Goal: Navigation & Orientation: Find specific page/section

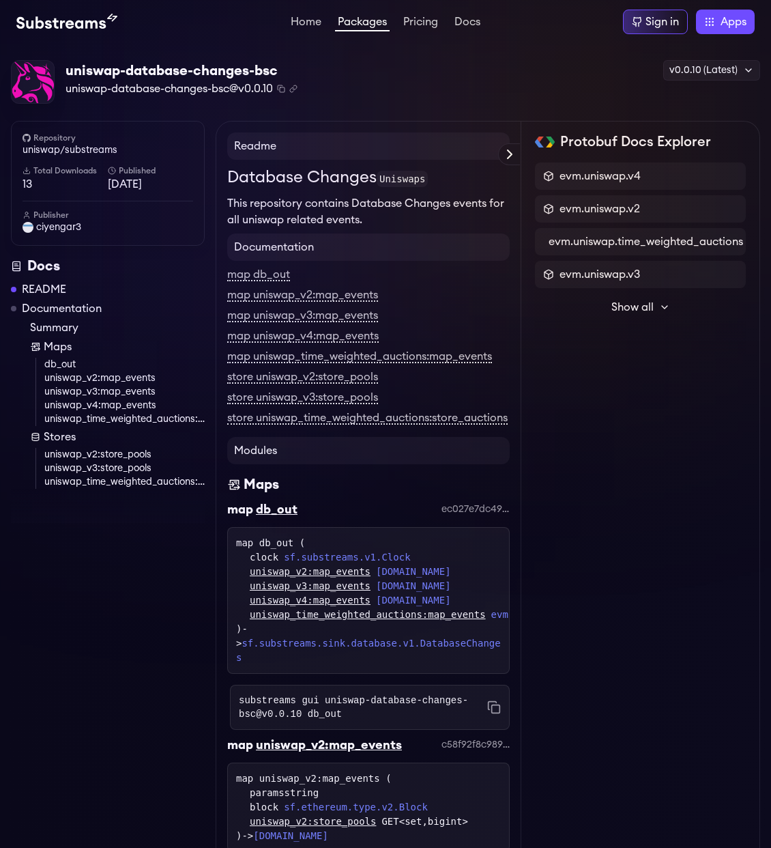
click at [352, 27] on link "Packages" at bounding box center [362, 23] width 55 height 15
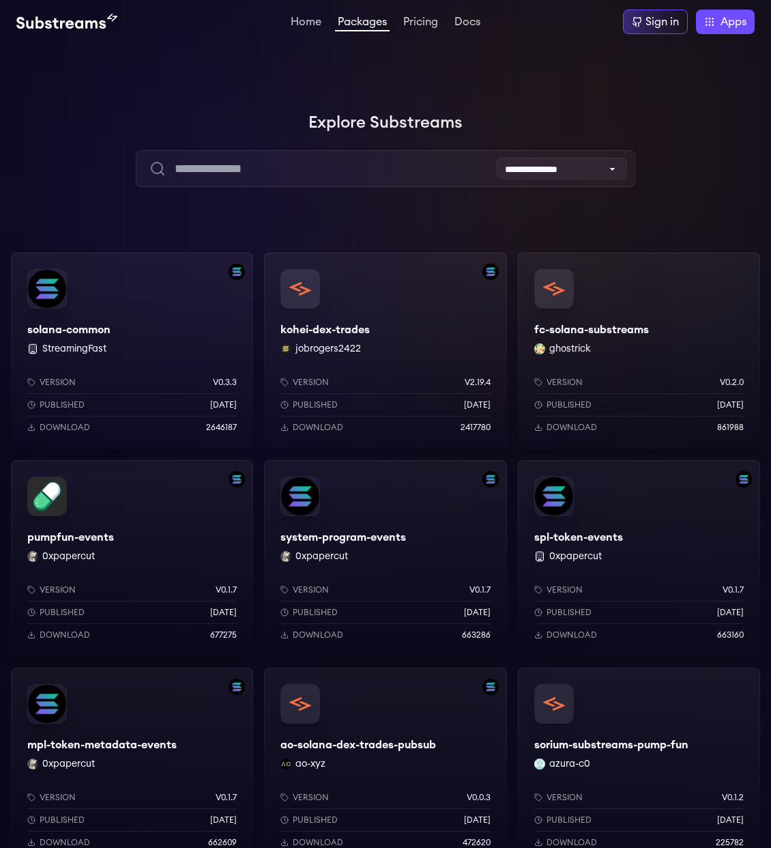
drag, startPoint x: 0, startPoint y: 0, endPoint x: 378, endPoint y: 19, distance: 378.7
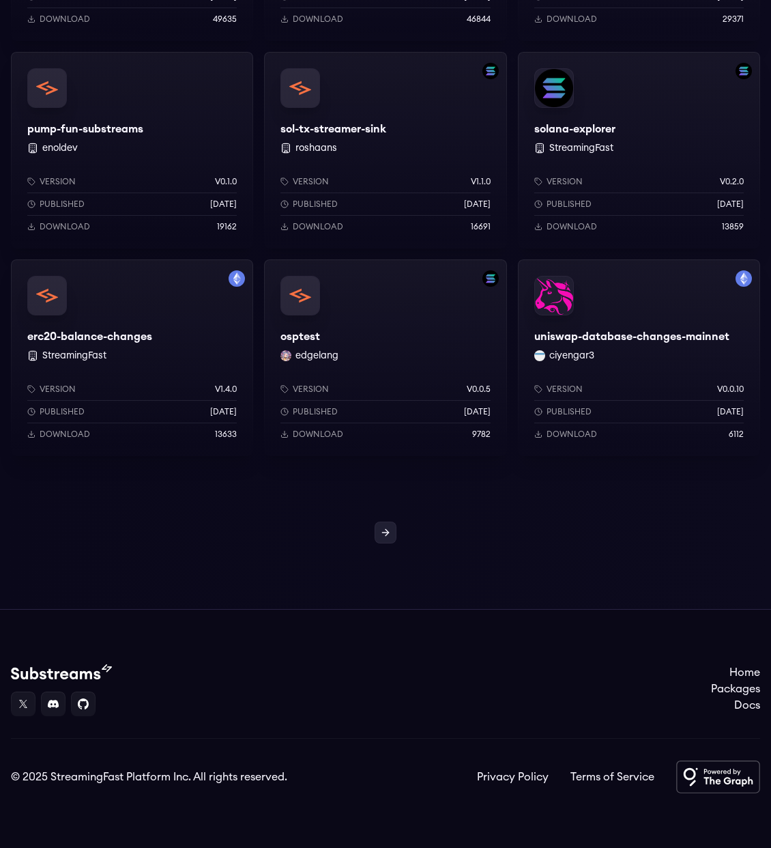
click at [391, 533] on link at bounding box center [386, 533] width 22 height 22
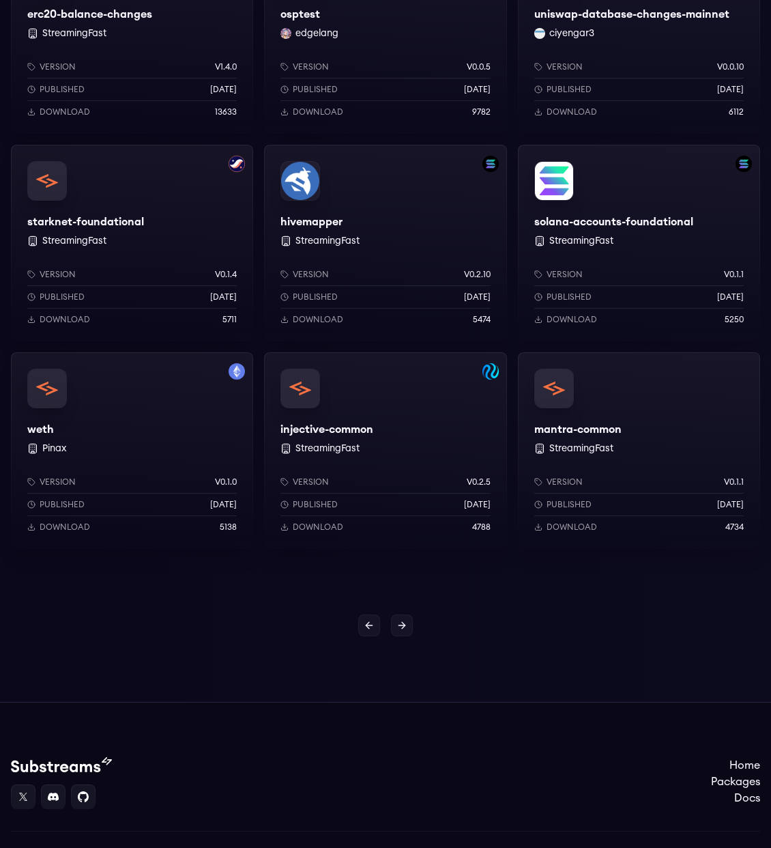
scroll to position [1446, 0]
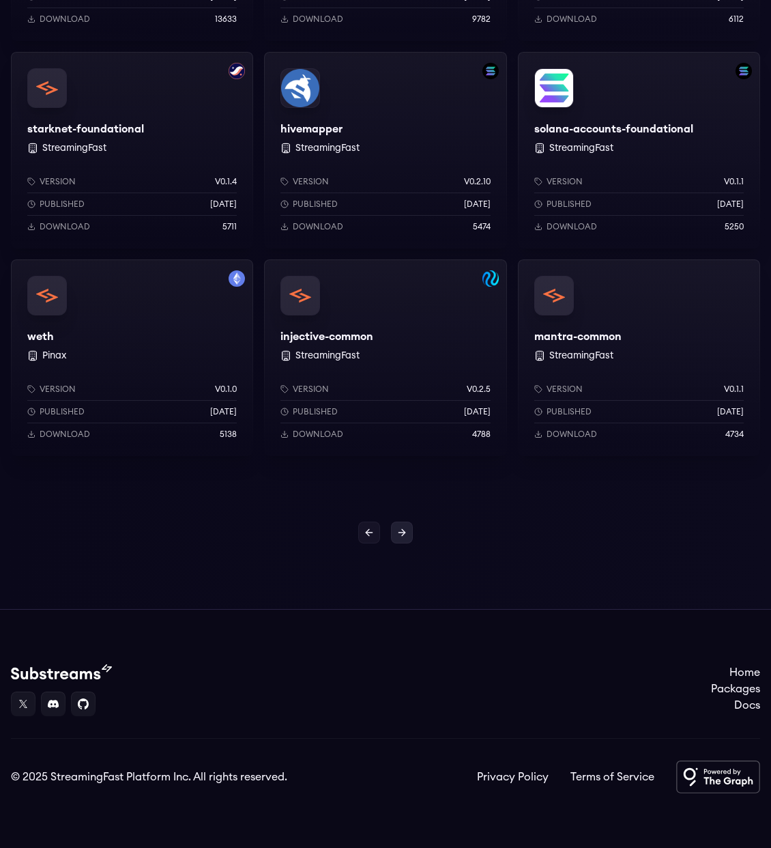
click at [399, 528] on icon at bounding box center [402, 532] width 11 height 11
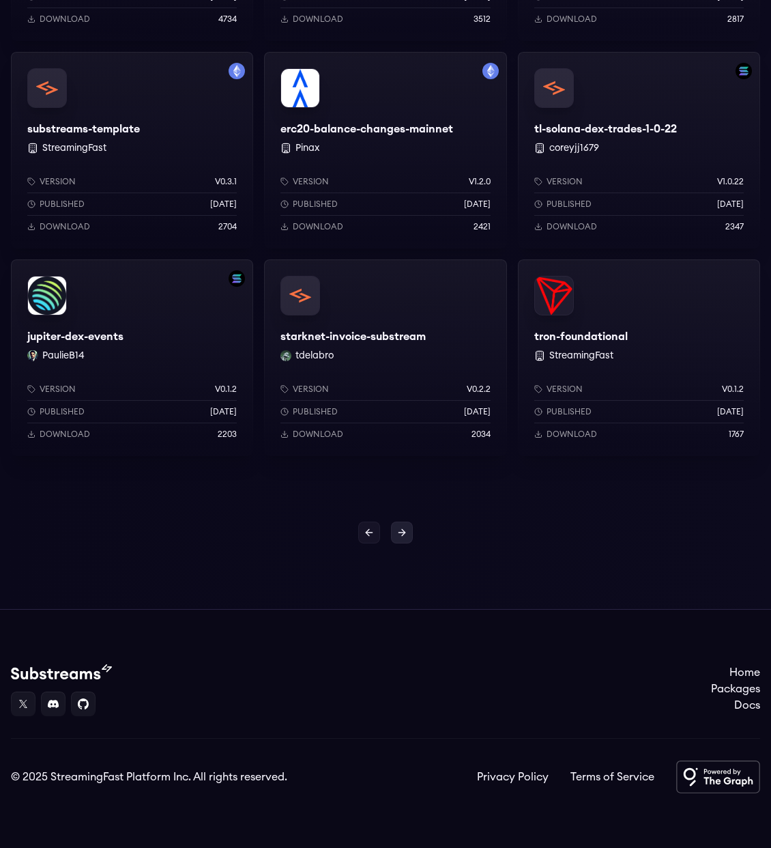
scroll to position [1373, 0]
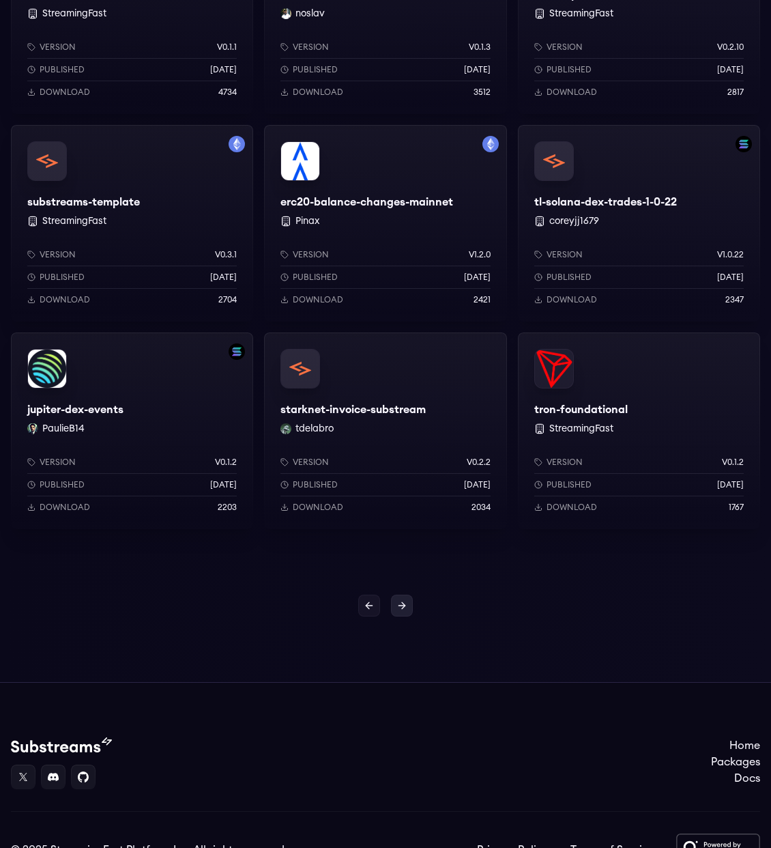
click at [403, 608] on icon at bounding box center [403, 605] width 3 height 6
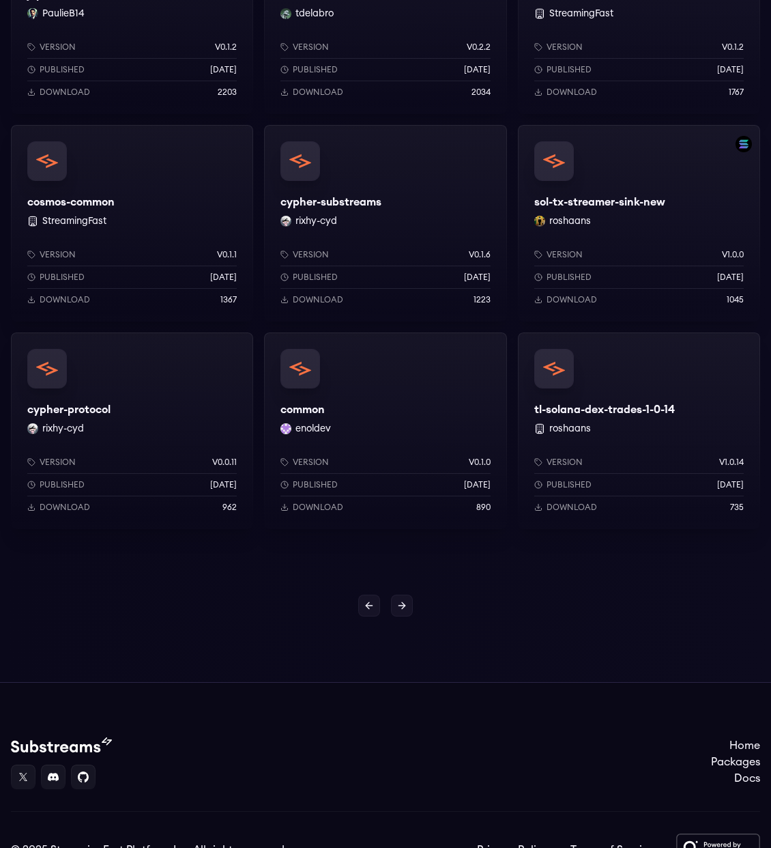
scroll to position [735, 0]
